Goal: Check status: Check status

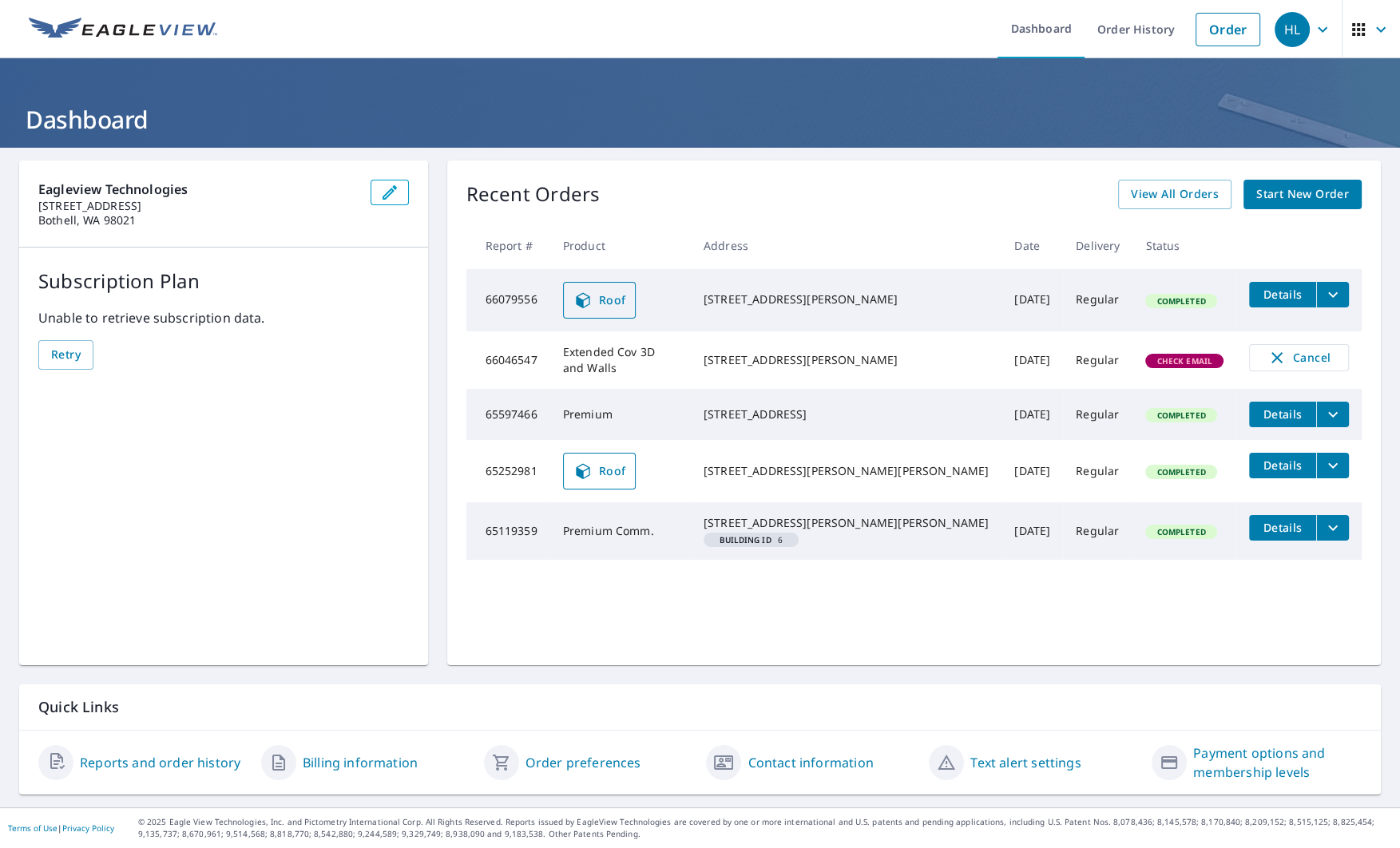
click at [626, 295] on span "Roof" at bounding box center [599, 300] width 53 height 19
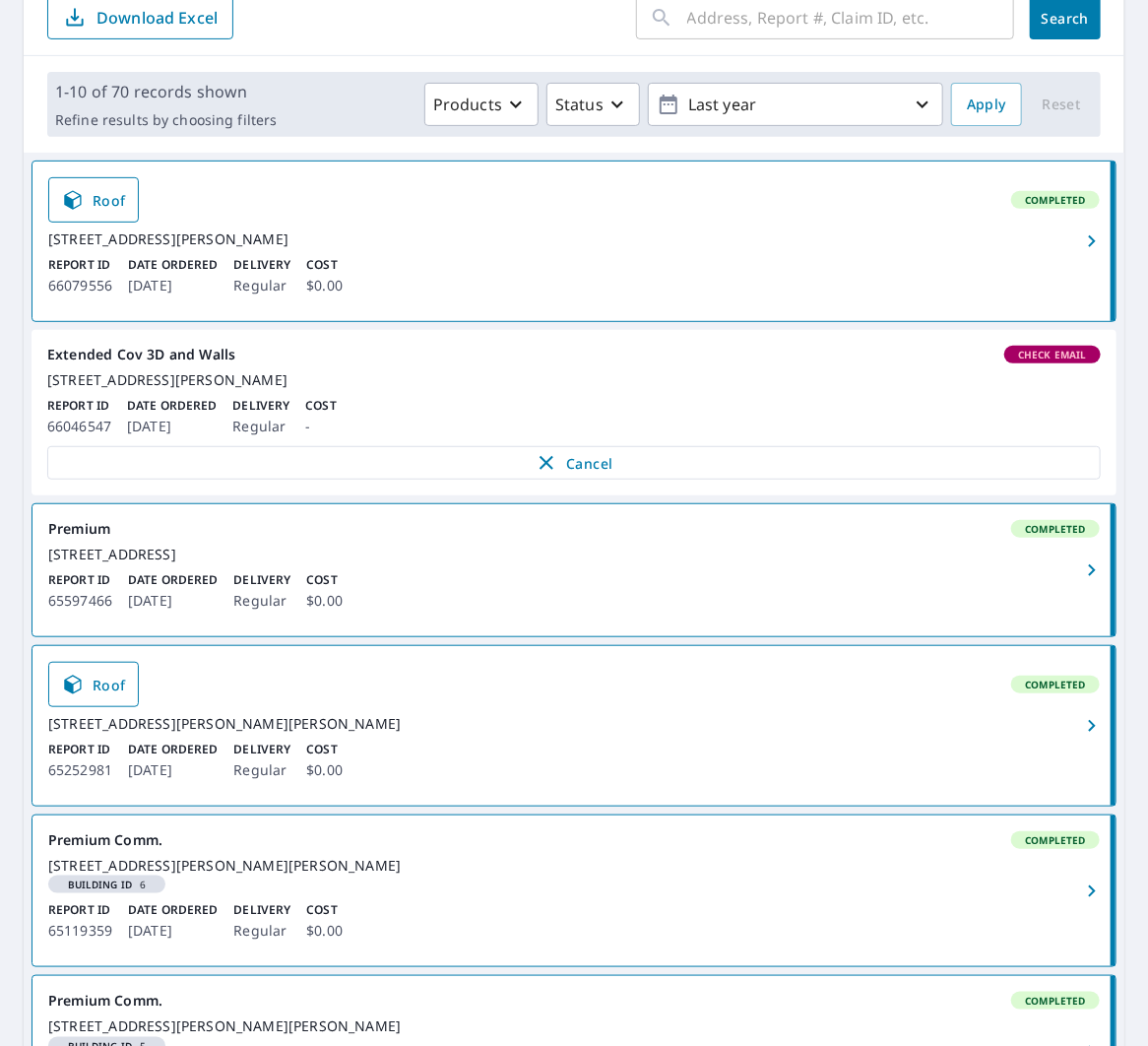
scroll to position [307, 0]
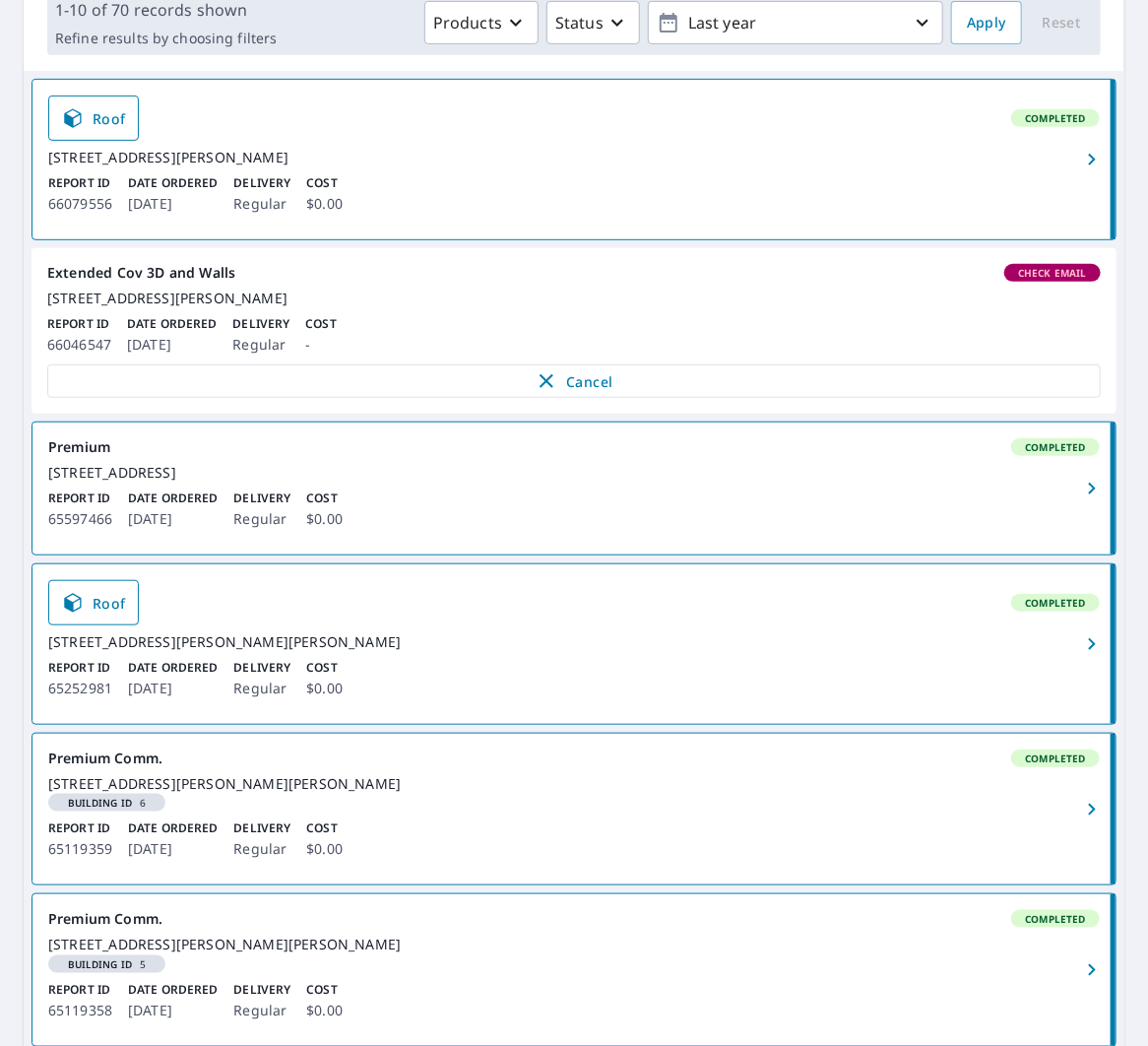
click at [94, 700] on p "65252981" at bounding box center [80, 688] width 64 height 24
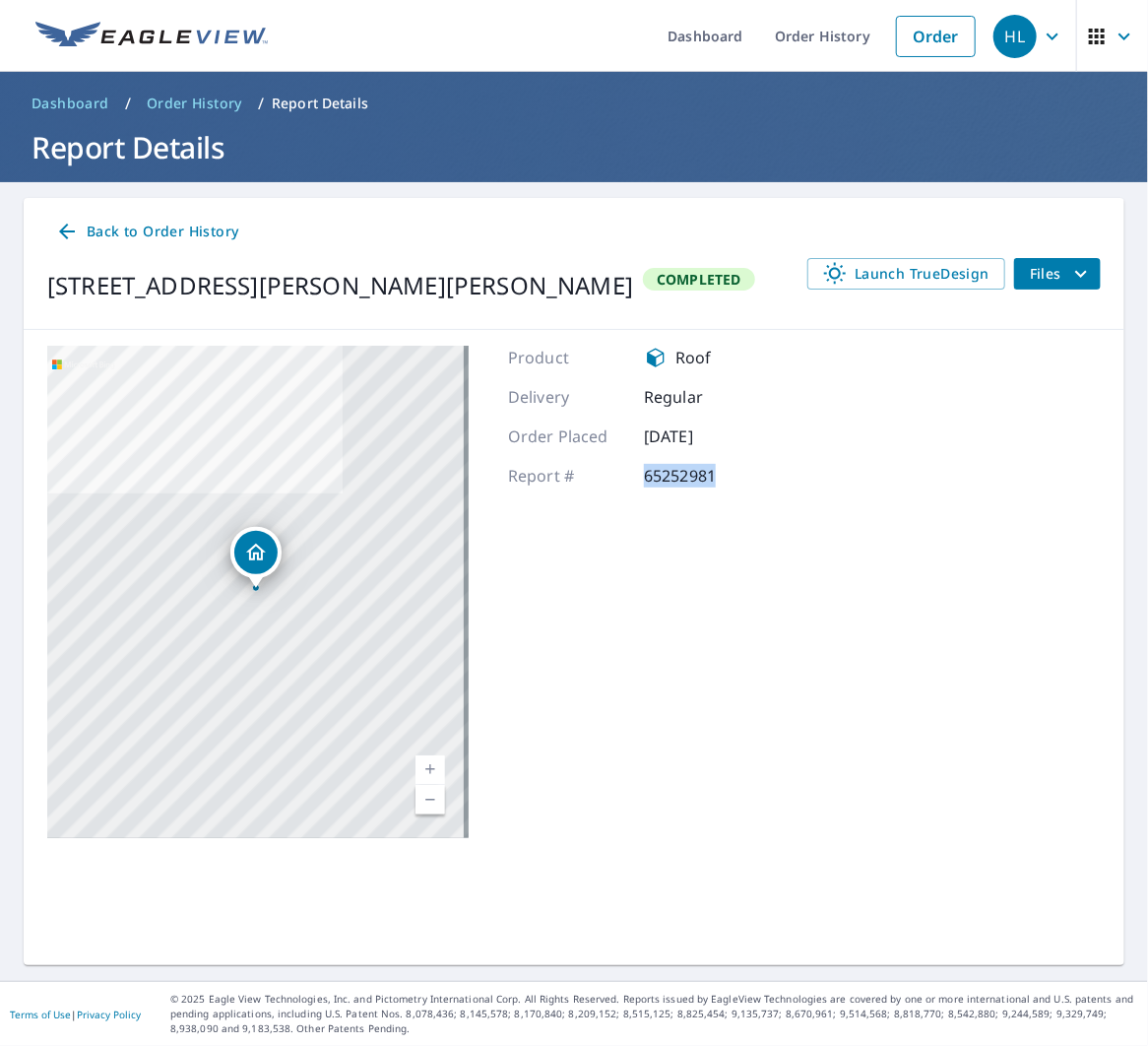
drag, startPoint x: 641, startPoint y: 475, endPoint x: 716, endPoint y: 467, distance: 75.4
click at [716, 467] on p "65252981" at bounding box center [703, 476] width 118 height 24
copy p "65252981"
